Goal: Task Accomplishment & Management: Manage account settings

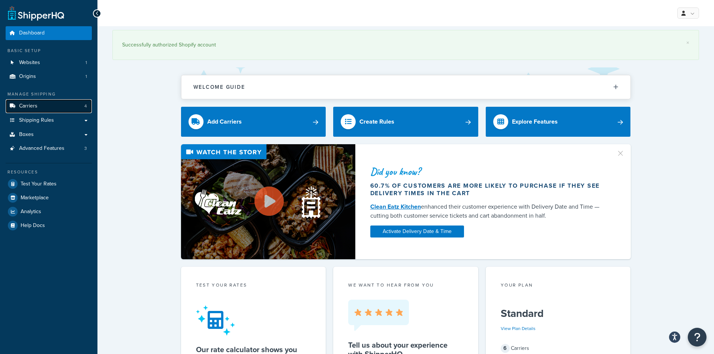
click at [43, 105] on link "Carriers 4" at bounding box center [49, 106] width 86 height 14
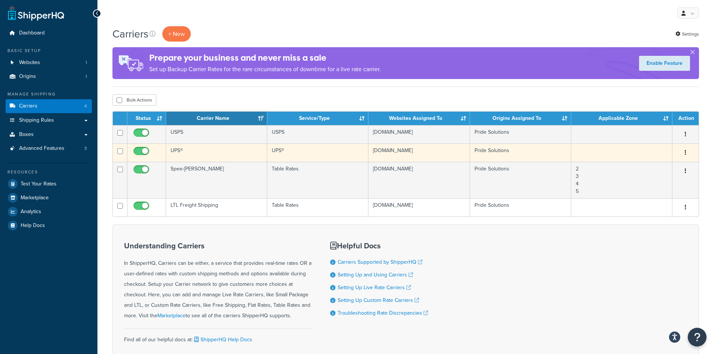
click at [184, 148] on td "UPS®" at bounding box center [216, 153] width 101 height 18
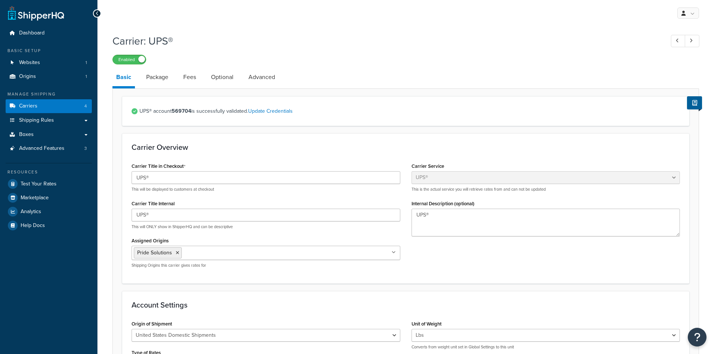
select select "ups"
click at [161, 80] on link "Package" at bounding box center [157, 77] width 30 height 18
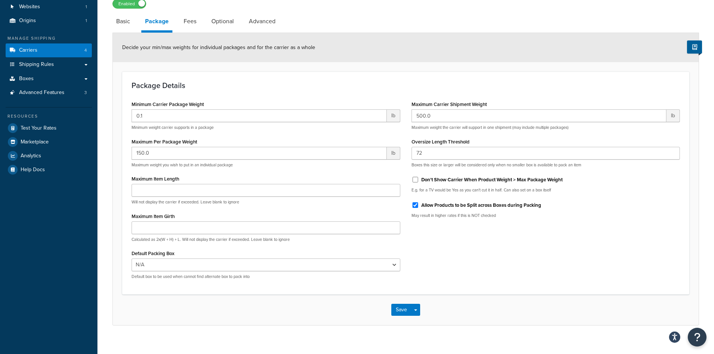
scroll to position [66, 0]
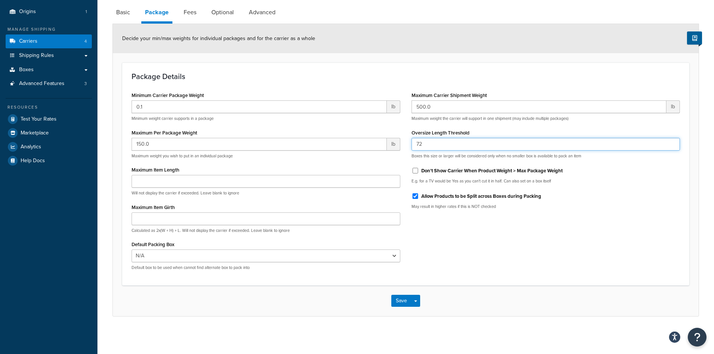
click at [429, 146] on input "72" at bounding box center [545, 144] width 269 height 13
click at [419, 145] on input "72" at bounding box center [545, 144] width 269 height 13
click at [472, 239] on div "Minimum Carrier Package Weight 0.1 lb Minimum weight carrier supports in a pack…" at bounding box center [405, 183] width 559 height 186
drag, startPoint x: 423, startPoint y: 144, endPoint x: 418, endPoint y: 146, distance: 4.7
click at [418, 146] on input "79" at bounding box center [545, 144] width 269 height 13
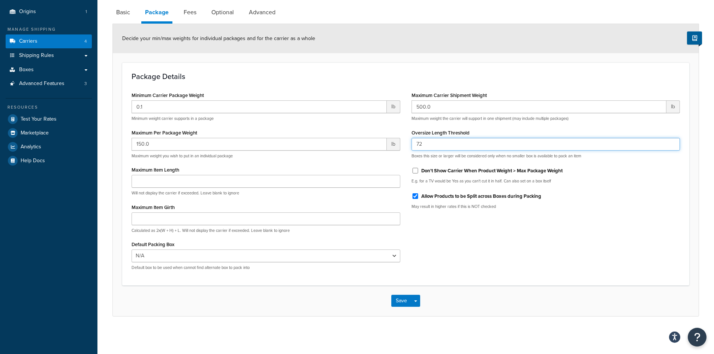
type input "72"
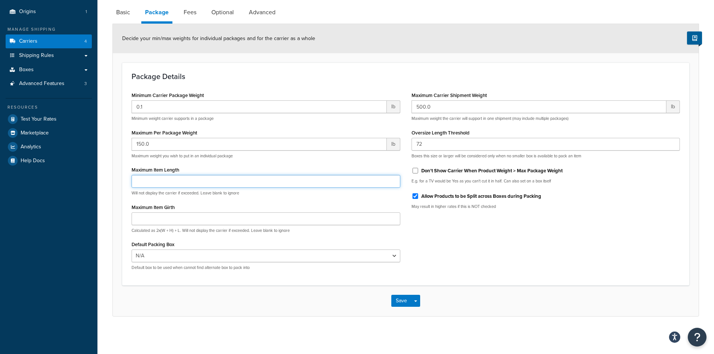
click at [214, 177] on input "Maximum Item Length" at bounding box center [266, 181] width 269 height 13
type input "79"
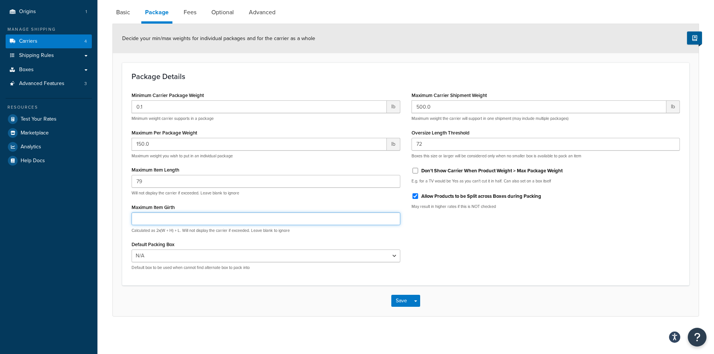
click at [342, 218] on input "Maximum Item Girth" at bounding box center [266, 218] width 269 height 13
click at [401, 301] on button "Save" at bounding box center [401, 301] width 20 height 12
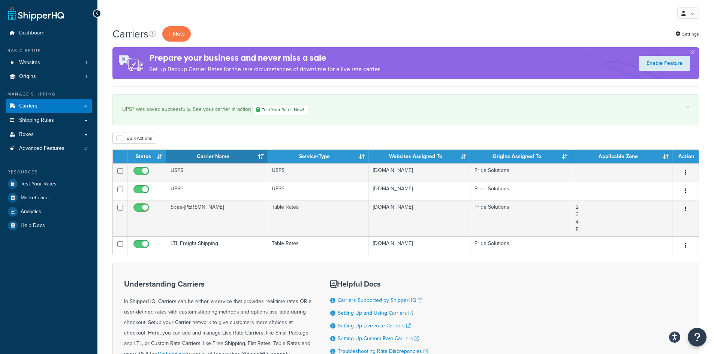
click at [506, 23] on div "My Profile Billing Global Settings Contact Us Logout" at bounding box center [405, 13] width 616 height 26
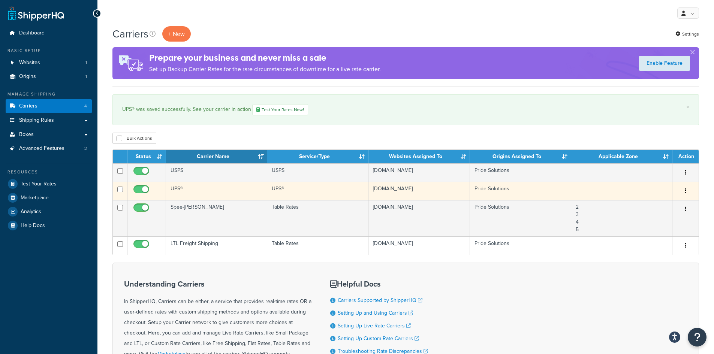
click at [182, 187] on td "UPS®" at bounding box center [216, 191] width 101 height 18
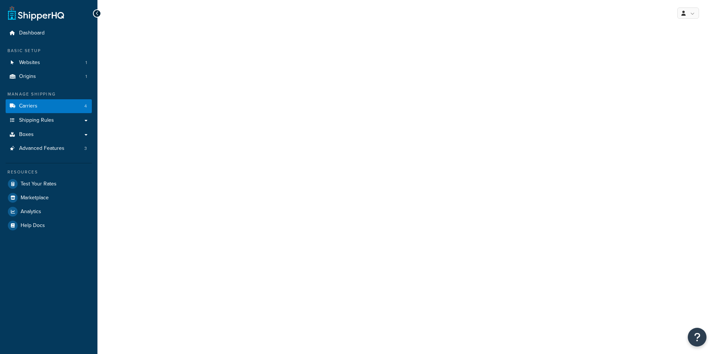
select select "ups"
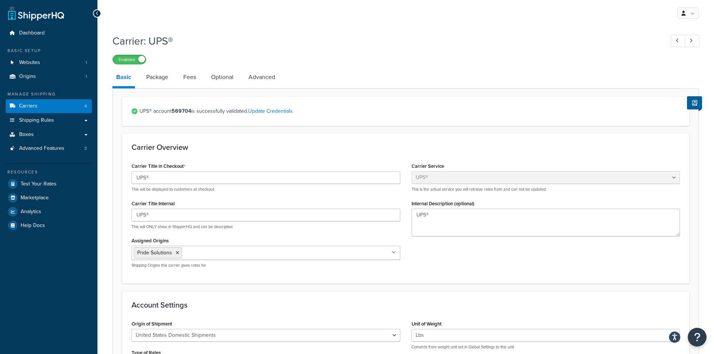
click at [407, 59] on div "Enabled" at bounding box center [405, 59] width 586 height 10
click at [161, 79] on link "Package" at bounding box center [157, 77] width 30 height 18
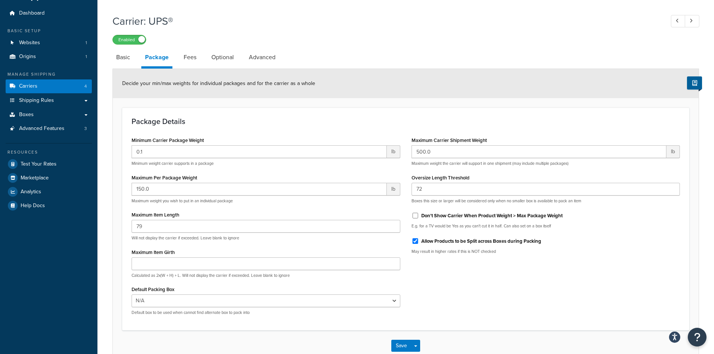
scroll to position [37, 0]
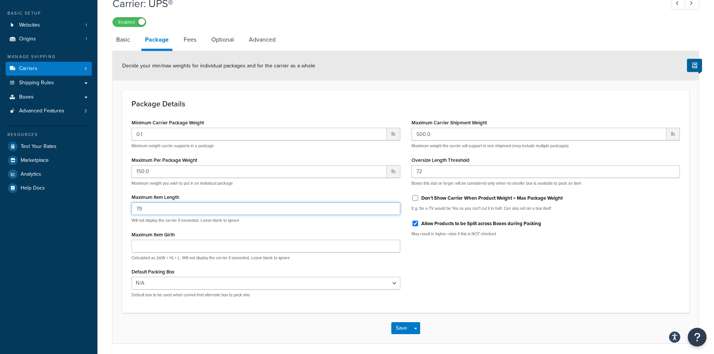
drag, startPoint x: 146, startPoint y: 212, endPoint x: 121, endPoint y: 210, distance: 25.1
click at [121, 210] on form "Decide your min/max weights for individual packages and for the carrier as a wh…" at bounding box center [406, 197] width 586 height 292
click at [120, 215] on form "Decide your min/max weights for individual packages and for the carrier as a wh…" at bounding box center [406, 197] width 586 height 292
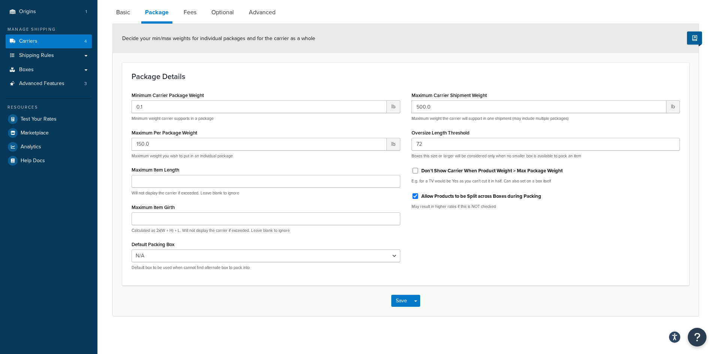
scroll to position [28, 0]
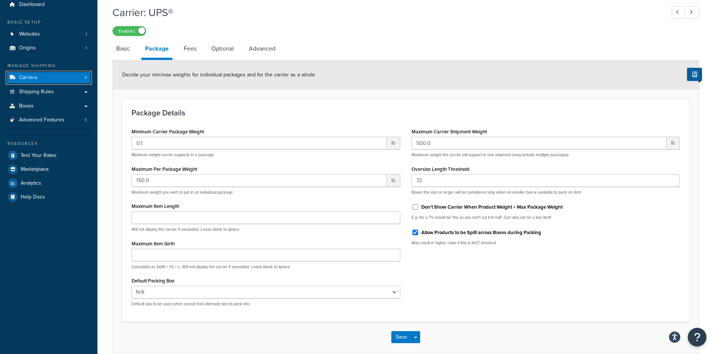
click at [50, 76] on link "Carriers 4" at bounding box center [49, 78] width 86 height 14
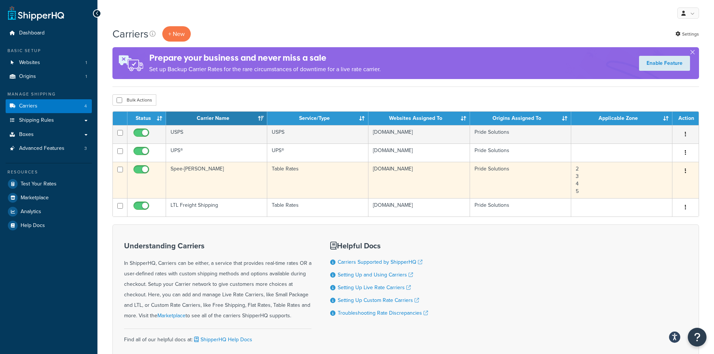
click at [187, 170] on td "Spee-[PERSON_NAME]" at bounding box center [216, 180] width 101 height 36
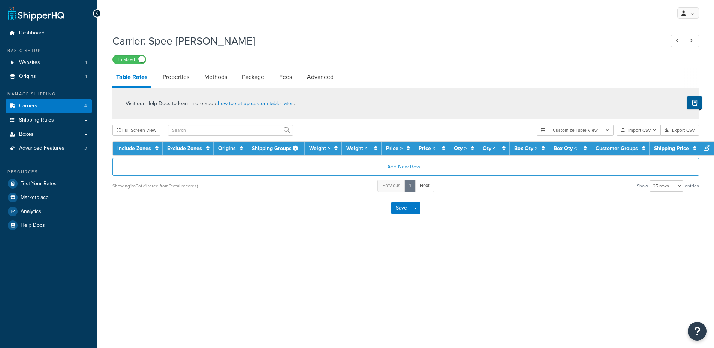
select select "25"
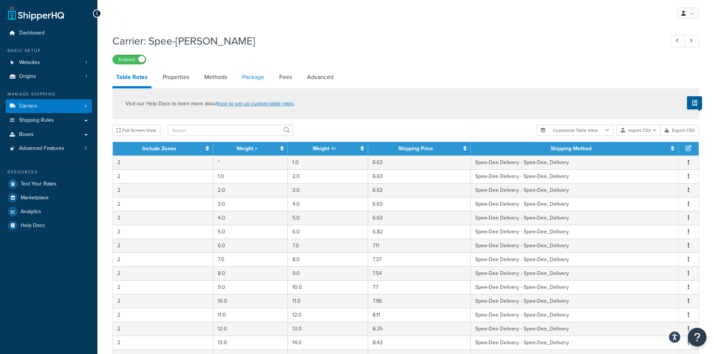
click at [255, 80] on link "Package" at bounding box center [253, 77] width 30 height 18
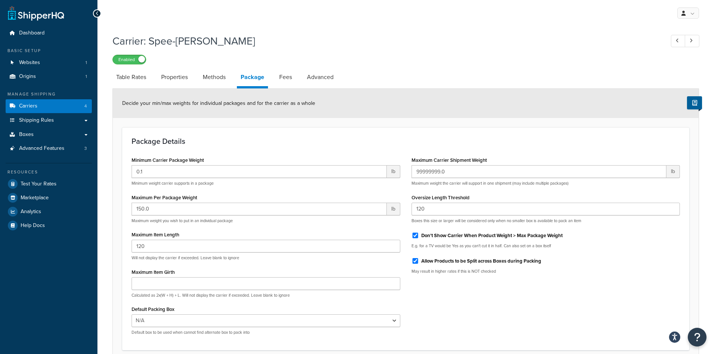
scroll to position [37, 0]
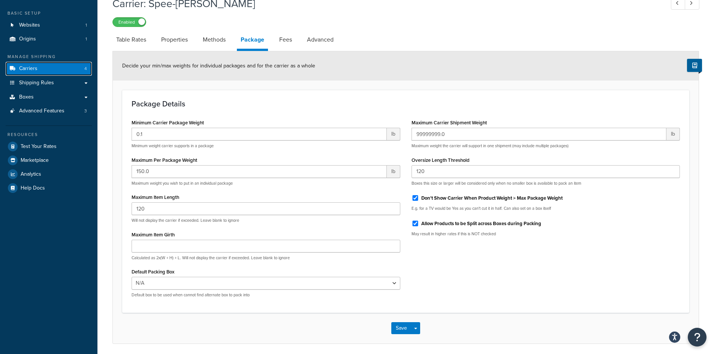
click at [60, 67] on link "Carriers 4" at bounding box center [49, 69] width 86 height 14
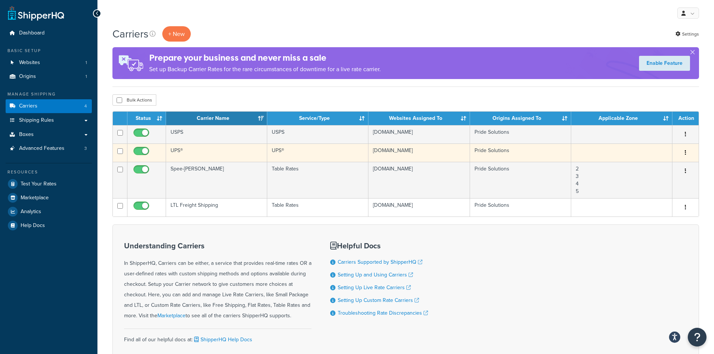
click at [183, 148] on td "UPS®" at bounding box center [216, 153] width 101 height 18
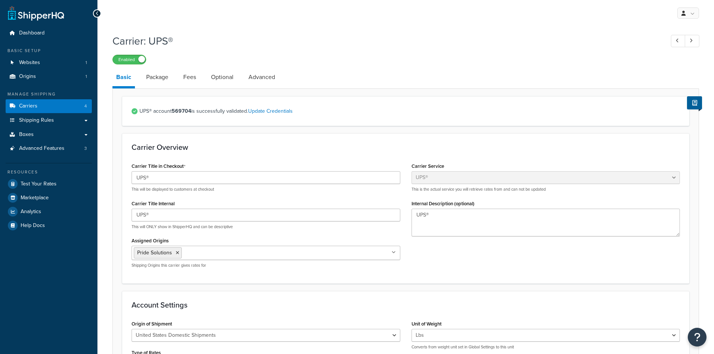
select select "ups"
click at [161, 79] on link "Package" at bounding box center [157, 77] width 30 height 18
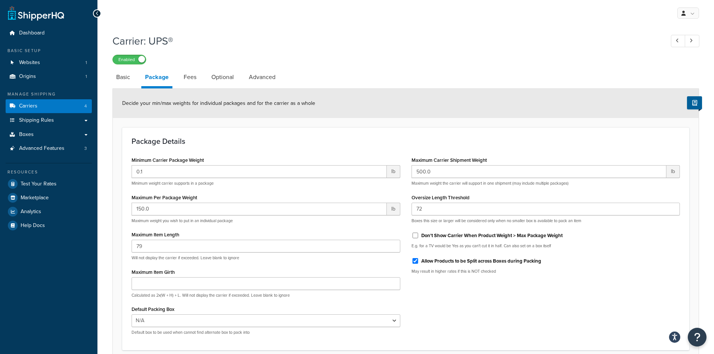
scroll to position [37, 0]
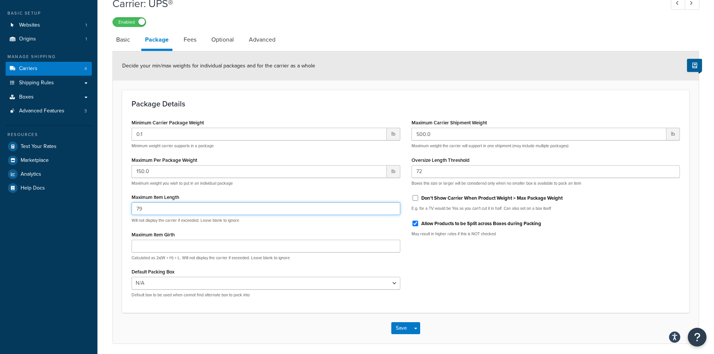
drag, startPoint x: 154, startPoint y: 206, endPoint x: 135, endPoint y: 208, distance: 18.8
click at [135, 208] on input "79" at bounding box center [266, 208] width 269 height 13
click at [398, 326] on button "Save" at bounding box center [401, 328] width 20 height 12
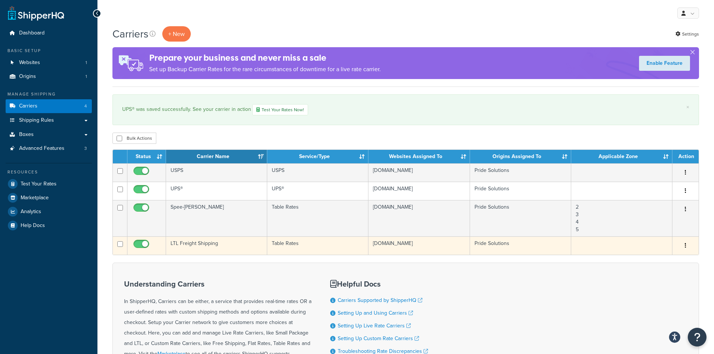
click at [187, 240] on td "LTL Freight Shipping" at bounding box center [216, 245] width 101 height 18
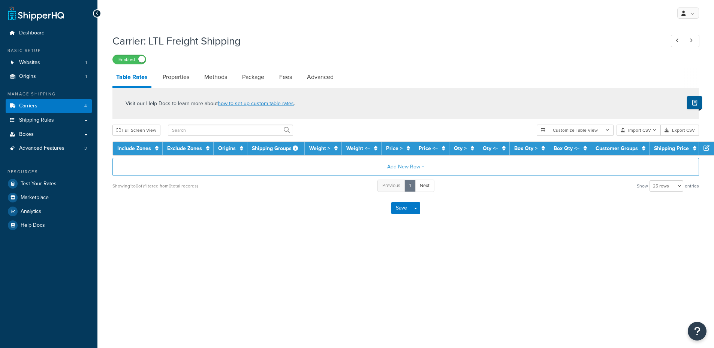
select select "25"
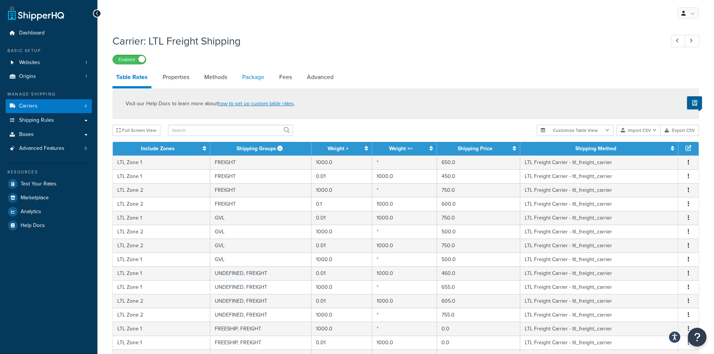
click at [244, 79] on link "Package" at bounding box center [253, 77] width 30 height 18
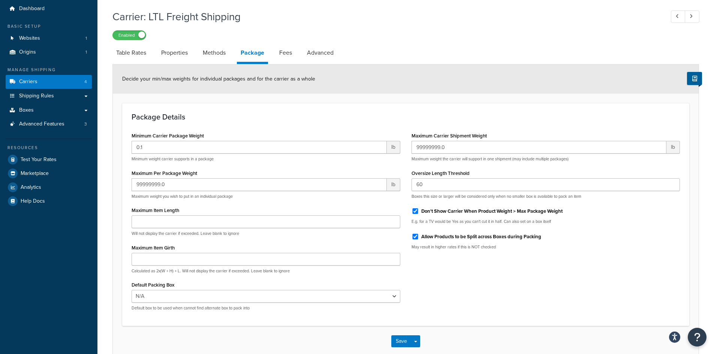
scroll to position [37, 0]
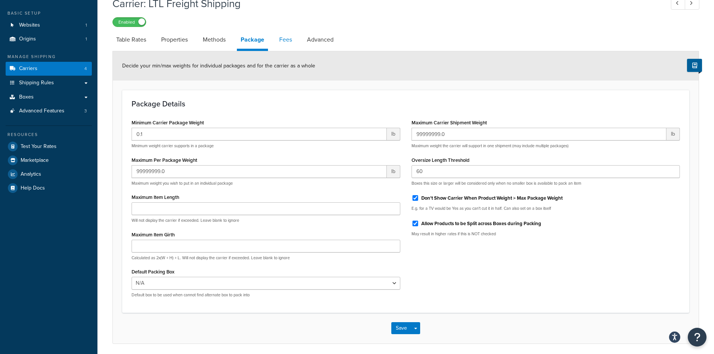
click at [283, 39] on link "Fees" at bounding box center [285, 40] width 20 height 18
select select "package"
select select "AFTER"
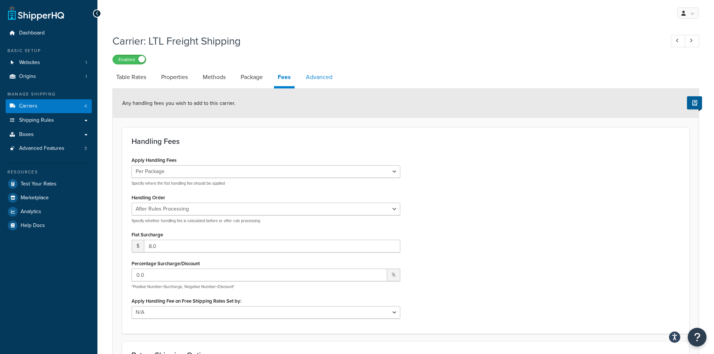
click at [317, 79] on link "Advanced" at bounding box center [319, 77] width 34 height 18
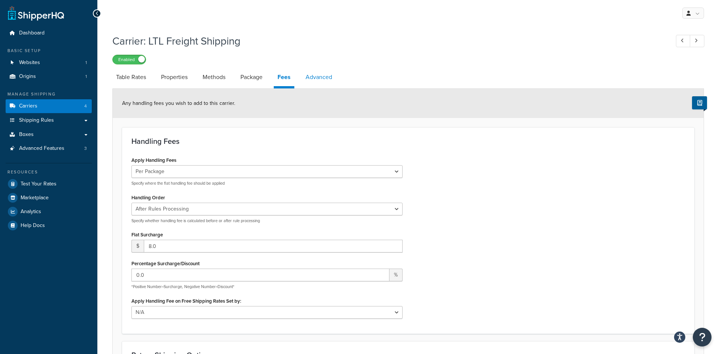
select select "false"
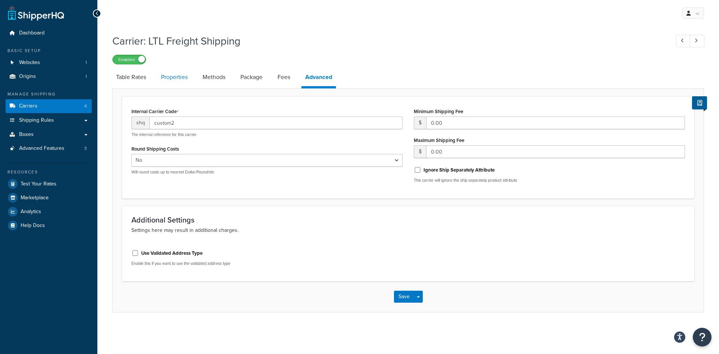
click at [181, 79] on link "Properties" at bounding box center [174, 77] width 34 height 18
select select "HIGHEST"
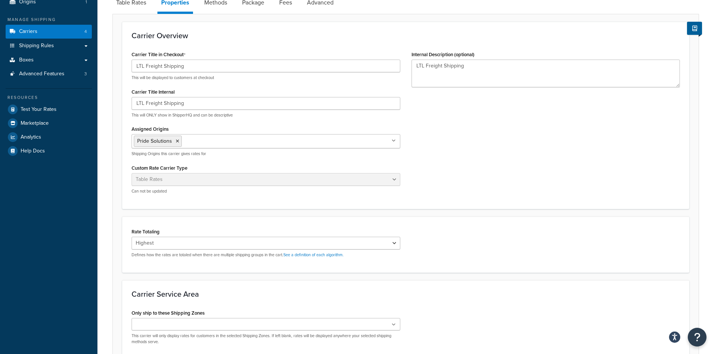
scroll to position [37, 0]
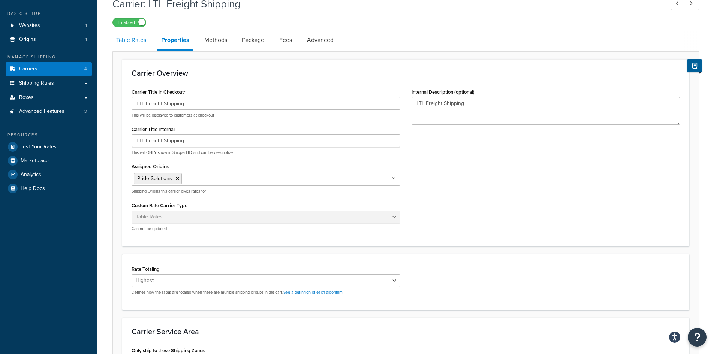
click at [129, 38] on link "Table Rates" at bounding box center [130, 40] width 37 height 18
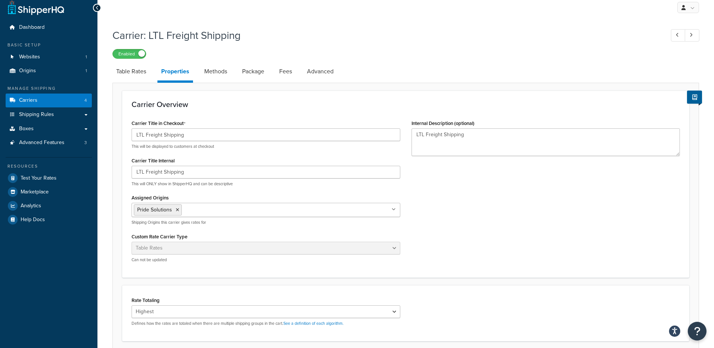
select select "25"
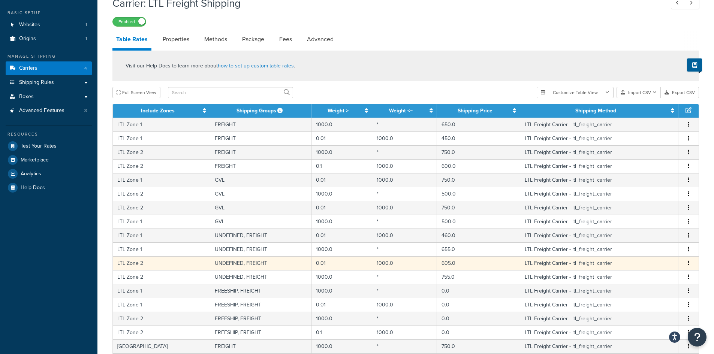
scroll to position [26, 0]
